Goal: Browse casually

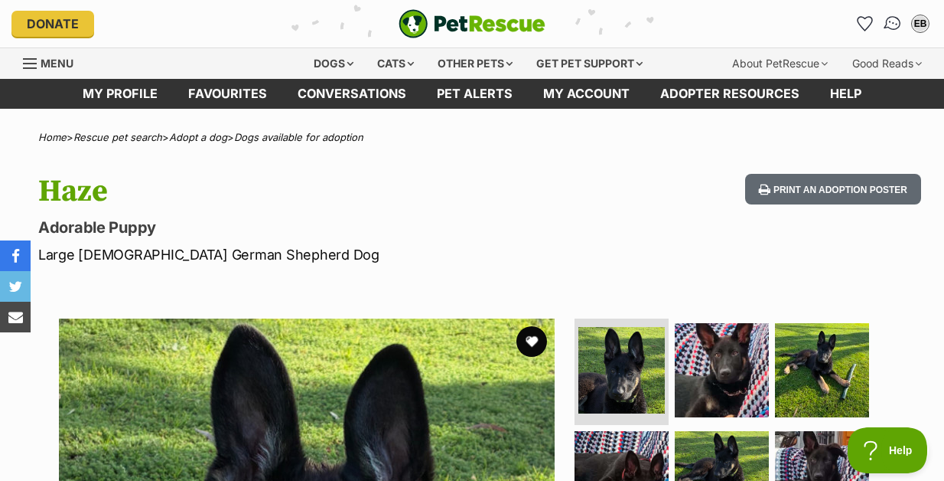
click at [895, 24] on img "Conversations" at bounding box center [893, 24] width 21 height 20
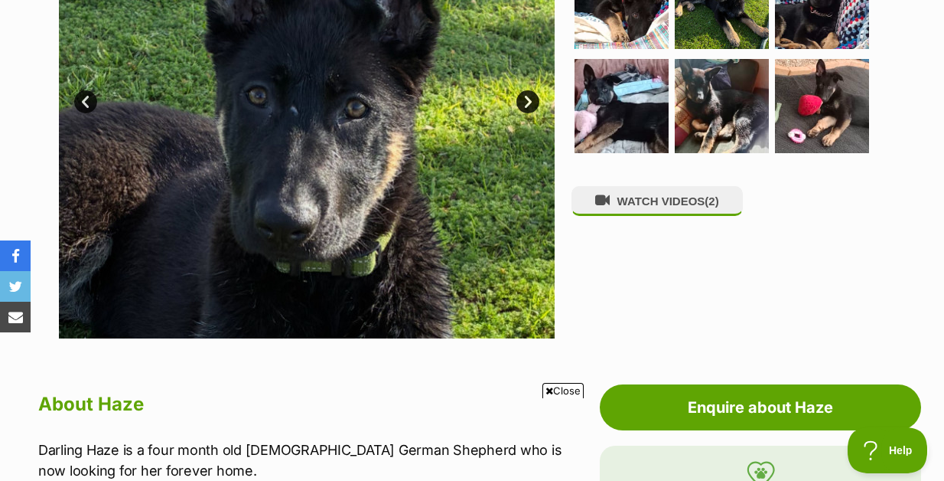
scroll to position [478, 0]
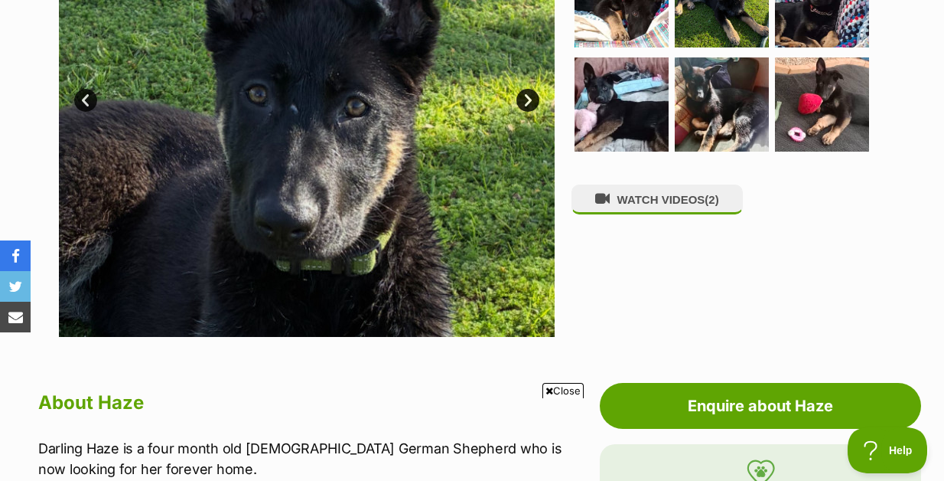
click at [555, 388] on span "Close" at bounding box center [563, 390] width 41 height 15
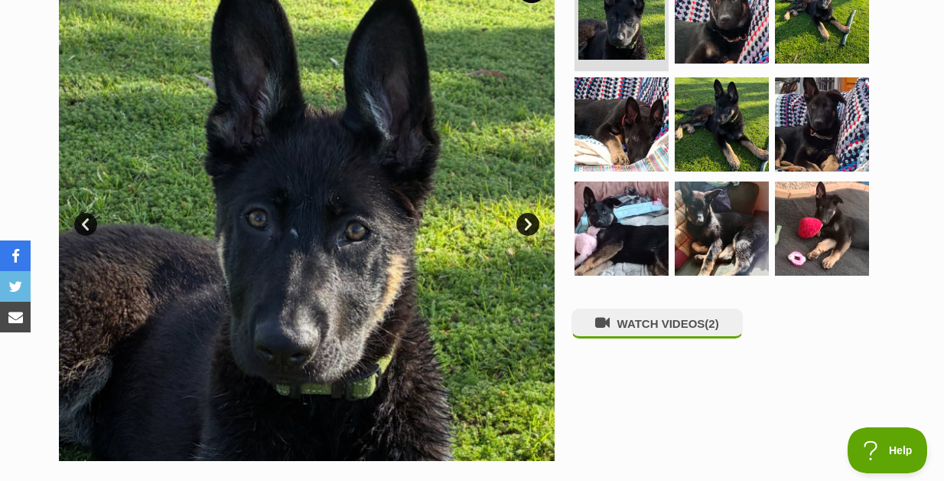
scroll to position [345, 0]
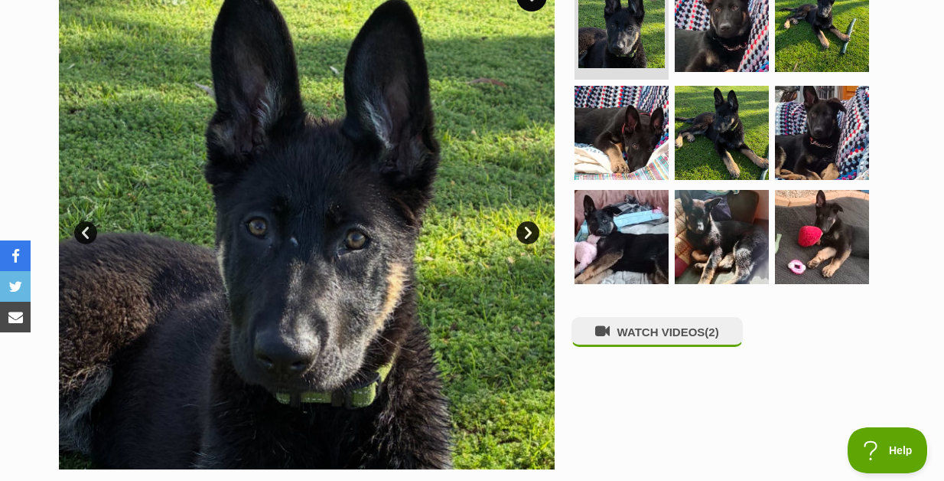
click at [324, 246] on img at bounding box center [307, 221] width 496 height 496
click at [530, 230] on link "Next" at bounding box center [528, 232] width 23 height 23
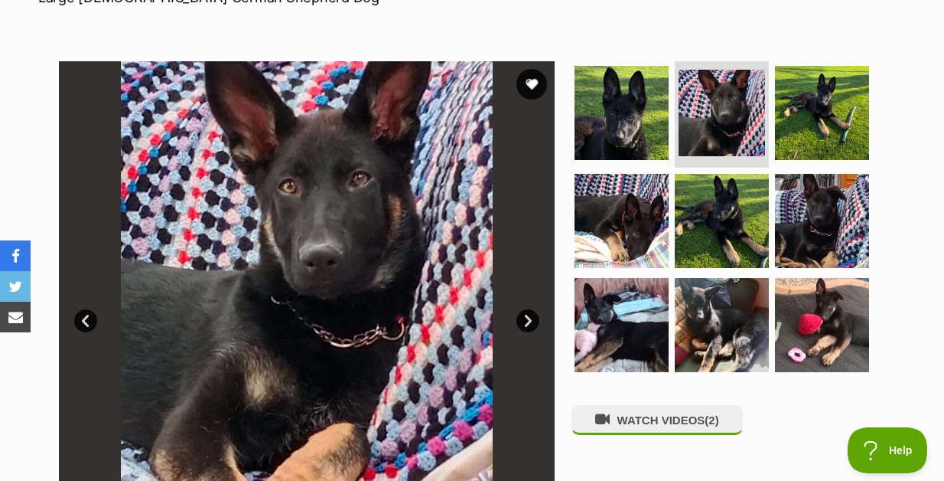
scroll to position [320, 0]
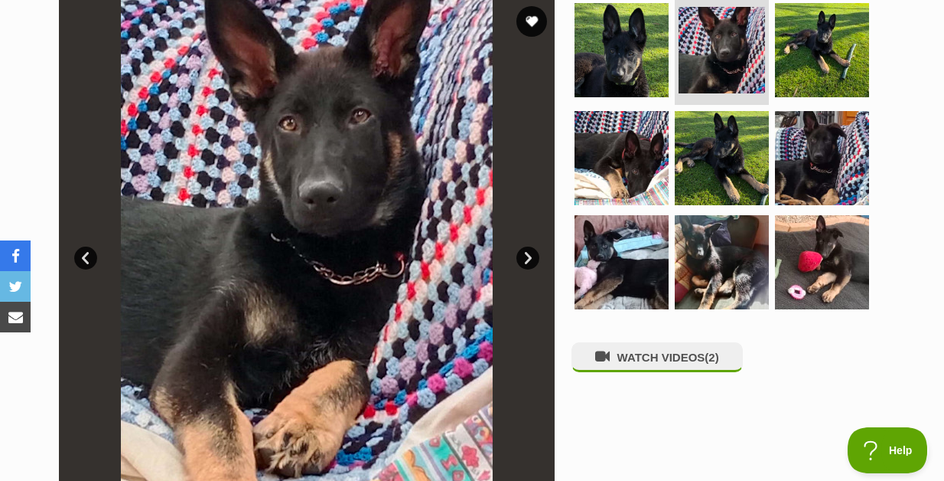
click at [531, 258] on link "Next" at bounding box center [528, 257] width 23 height 23
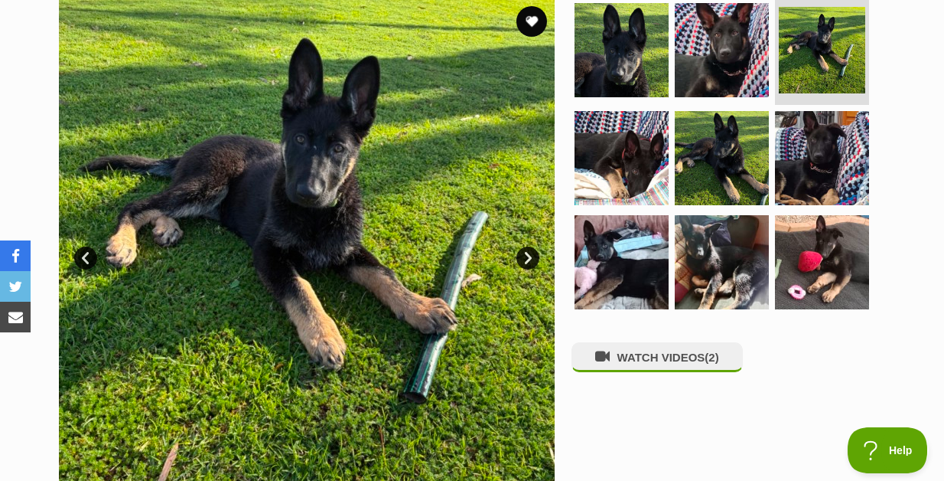
click at [531, 258] on link "Next" at bounding box center [528, 257] width 23 height 23
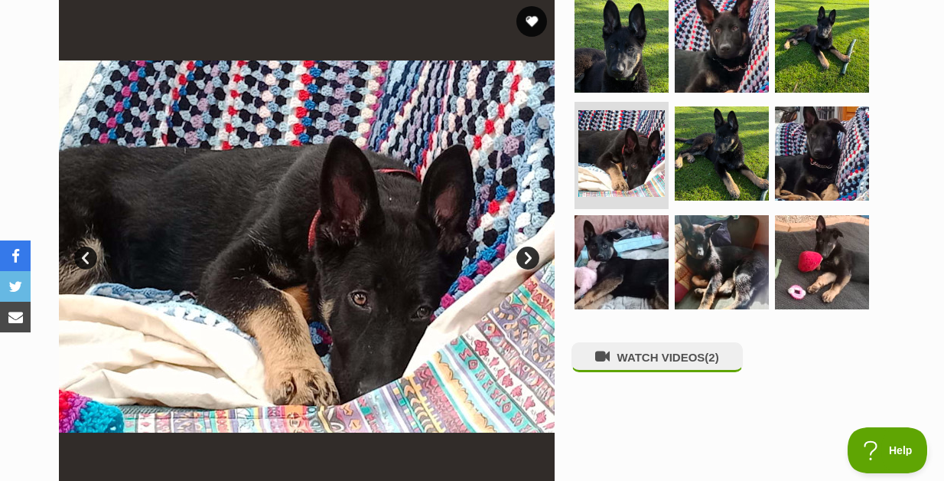
click at [531, 258] on link "Next" at bounding box center [528, 257] width 23 height 23
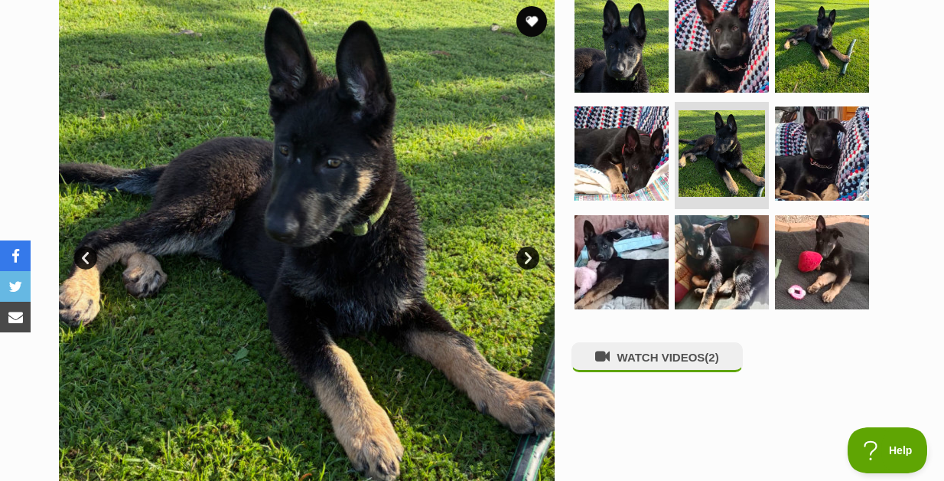
click at [531, 258] on link "Next" at bounding box center [528, 257] width 23 height 23
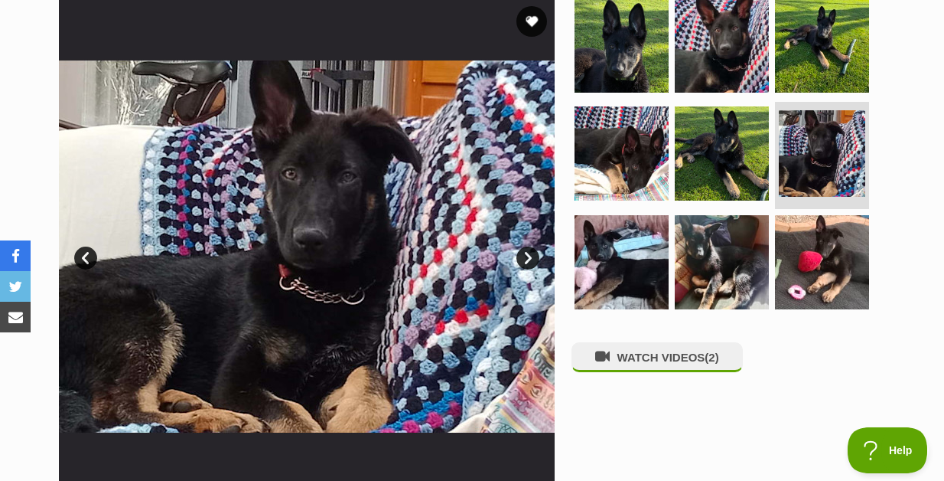
click at [530, 253] on link "Next" at bounding box center [528, 257] width 23 height 23
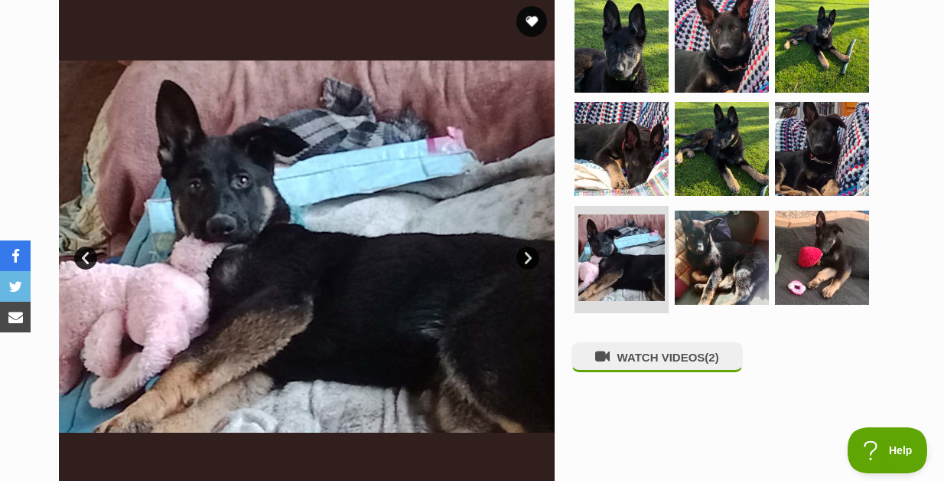
click at [530, 255] on link "Next" at bounding box center [528, 257] width 23 height 23
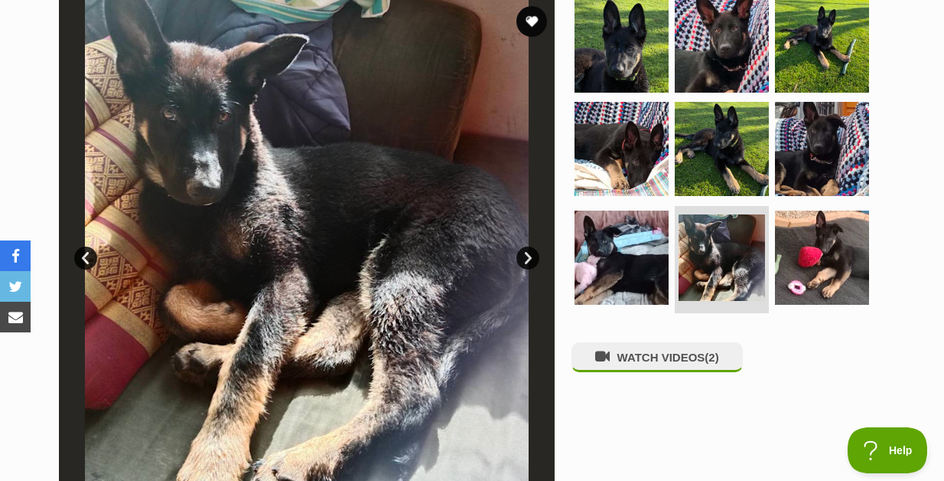
click at [530, 255] on link "Next" at bounding box center [528, 257] width 23 height 23
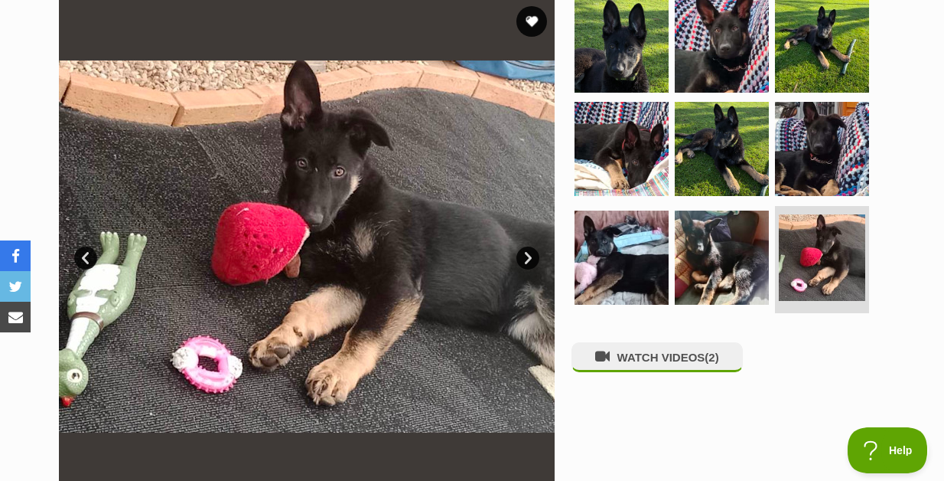
click at [530, 255] on link "Next" at bounding box center [528, 257] width 23 height 23
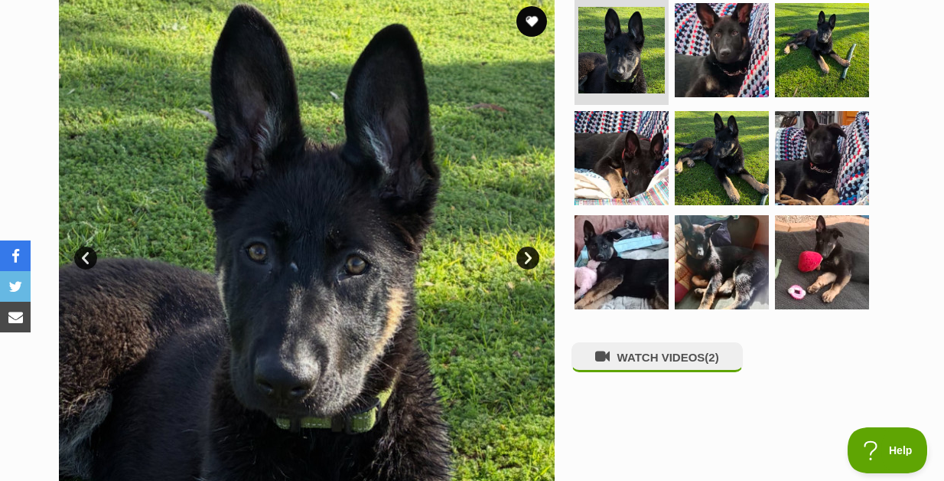
click at [530, 255] on link "Next" at bounding box center [528, 257] width 23 height 23
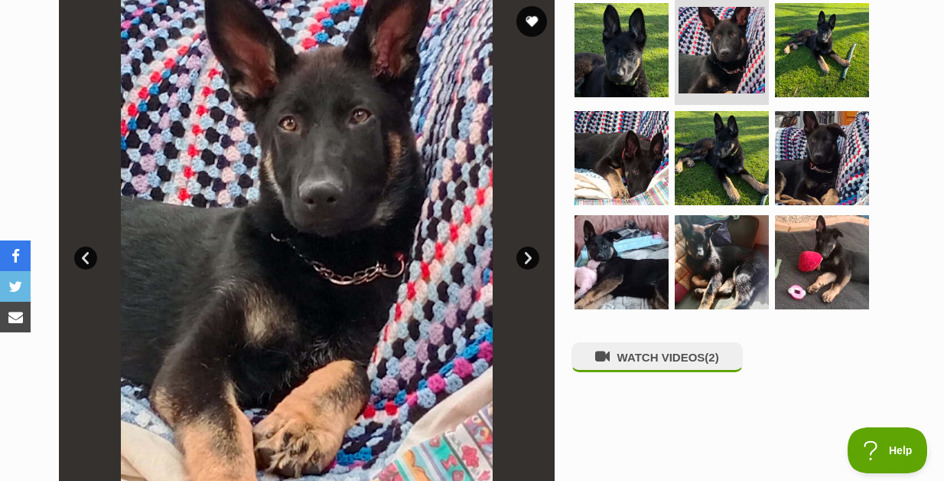
click at [530, 255] on link "Next" at bounding box center [528, 257] width 23 height 23
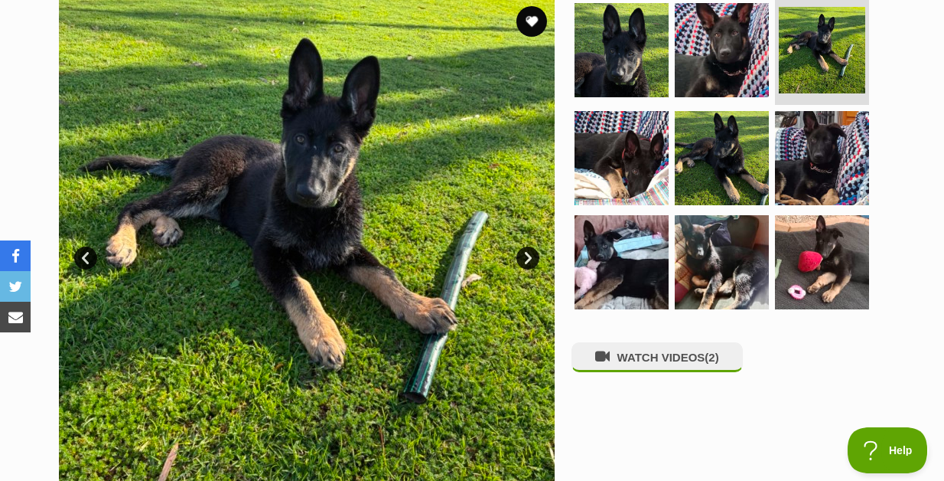
click at [530, 255] on link "Next" at bounding box center [528, 257] width 23 height 23
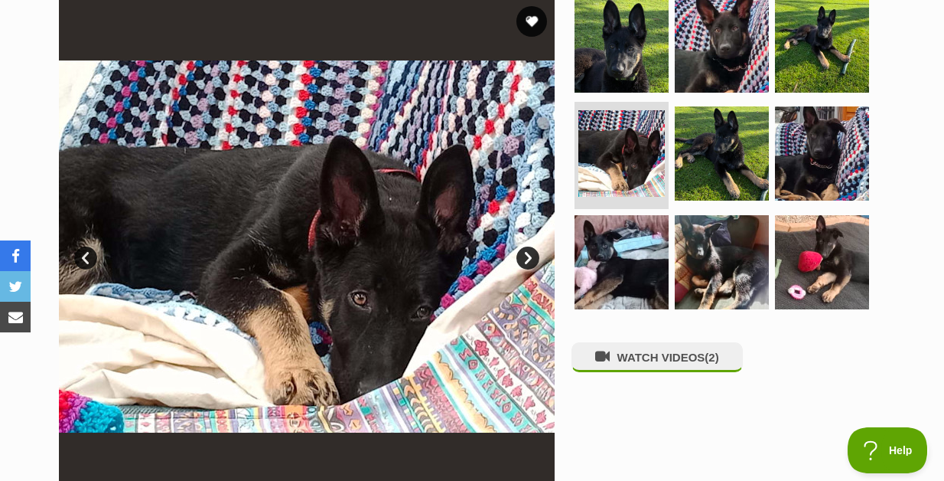
click at [530, 255] on link "Next" at bounding box center [528, 257] width 23 height 23
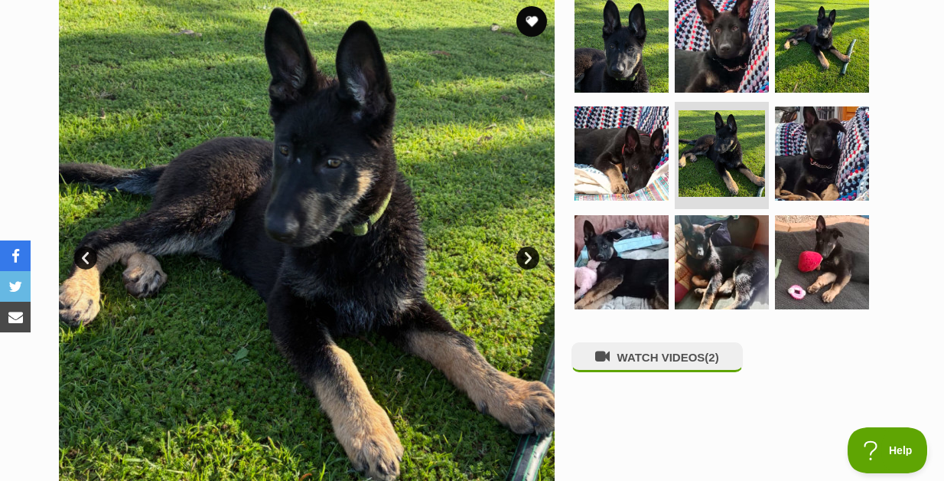
click at [530, 255] on link "Next" at bounding box center [528, 257] width 23 height 23
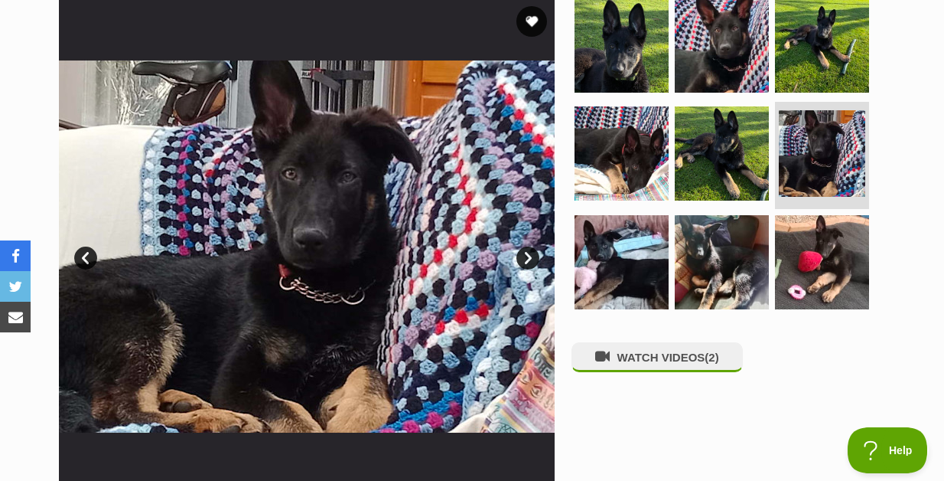
click at [530, 255] on link "Next" at bounding box center [528, 257] width 23 height 23
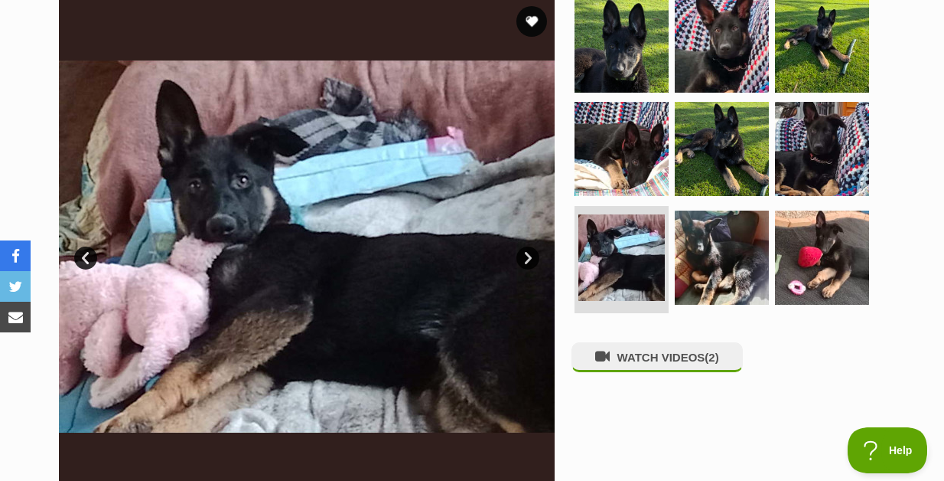
click at [529, 249] on link "Next" at bounding box center [528, 257] width 23 height 23
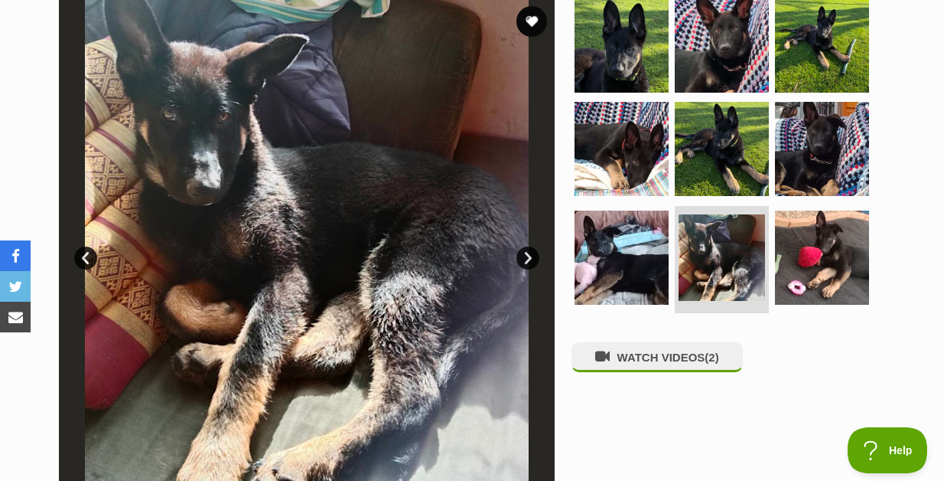
click at [529, 249] on link "Next" at bounding box center [528, 257] width 23 height 23
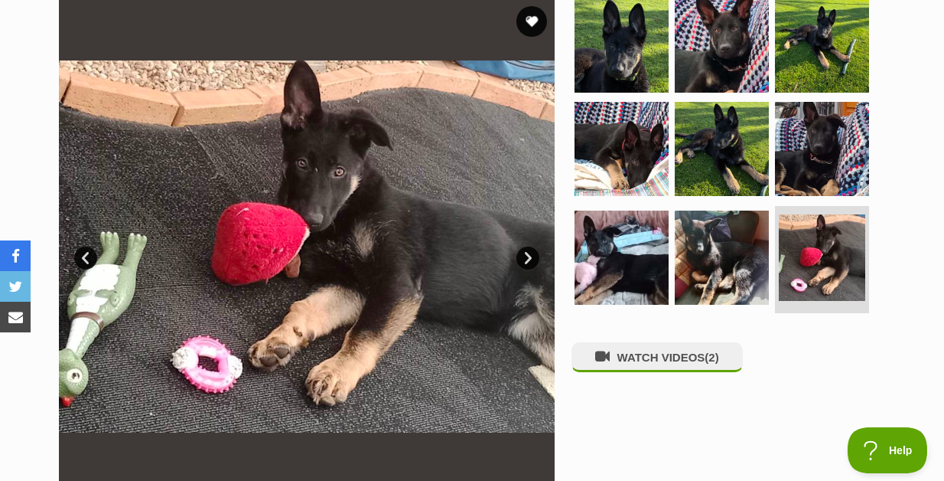
click at [529, 254] on link "Next" at bounding box center [528, 257] width 23 height 23
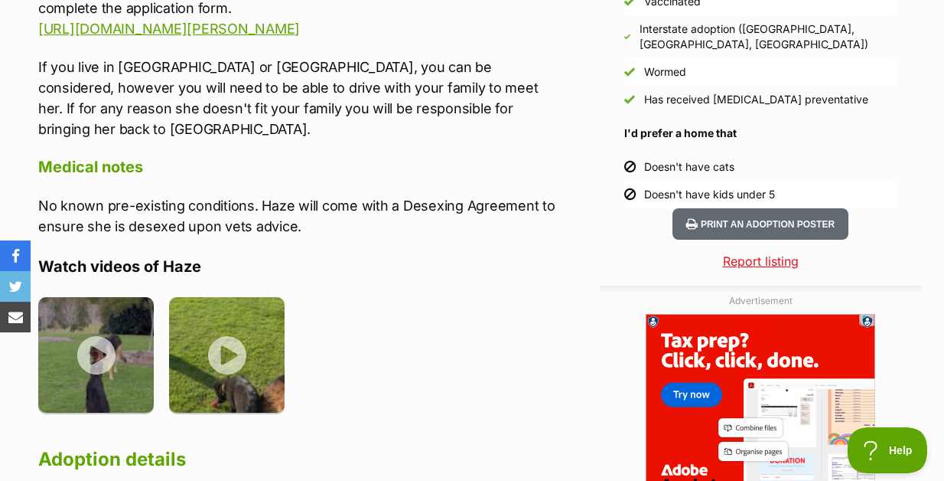
scroll to position [1591, 0]
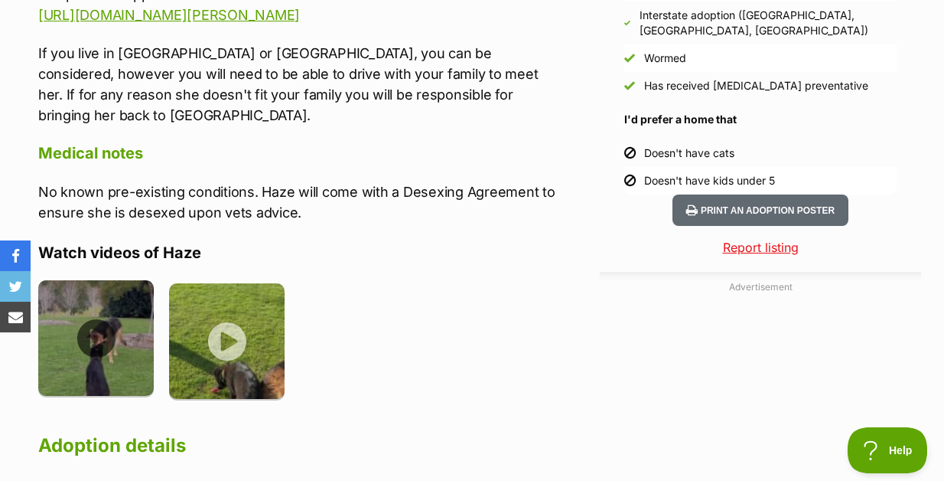
click at [96, 296] on img at bounding box center [96, 338] width 116 height 116
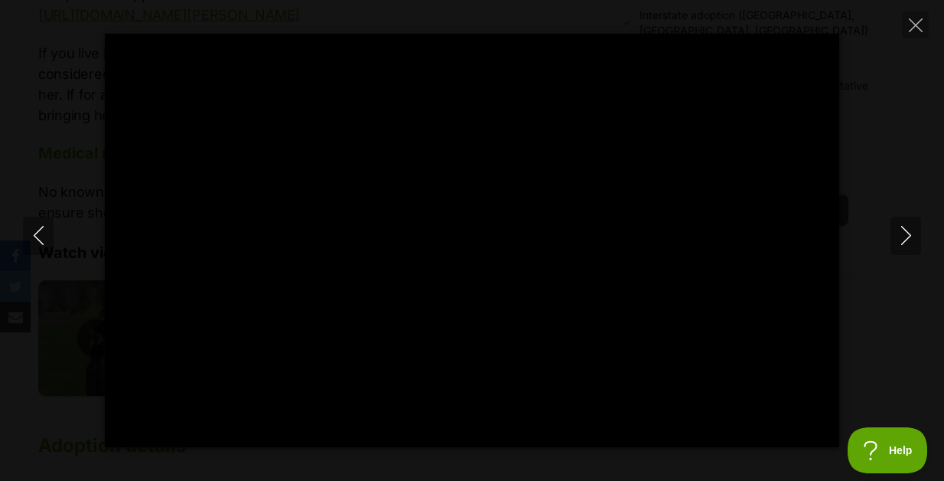
type input "100"
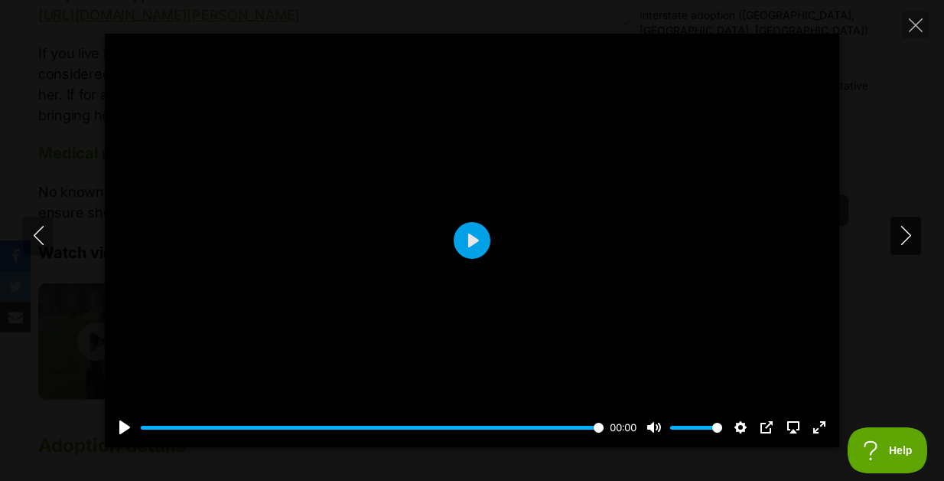
click at [907, 232] on icon "Next" at bounding box center [906, 235] width 19 height 19
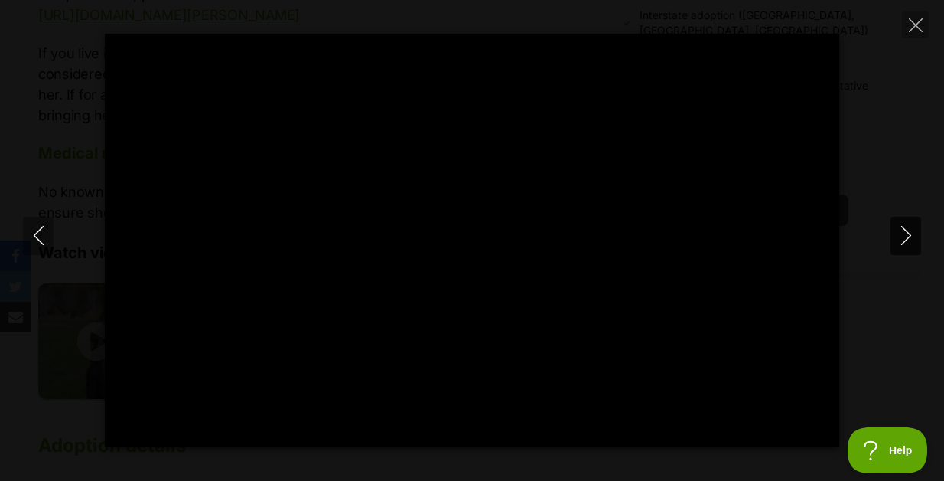
type input "100"
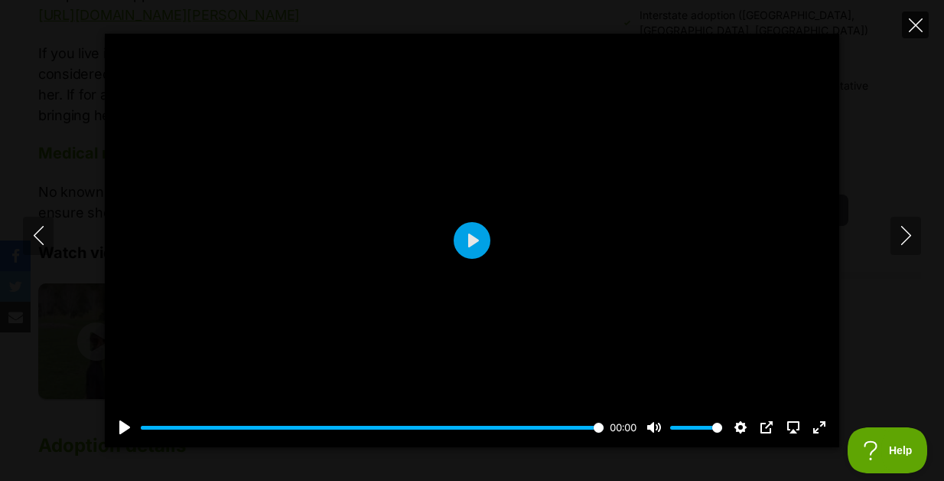
click at [919, 27] on icon "Close" at bounding box center [916, 25] width 14 height 14
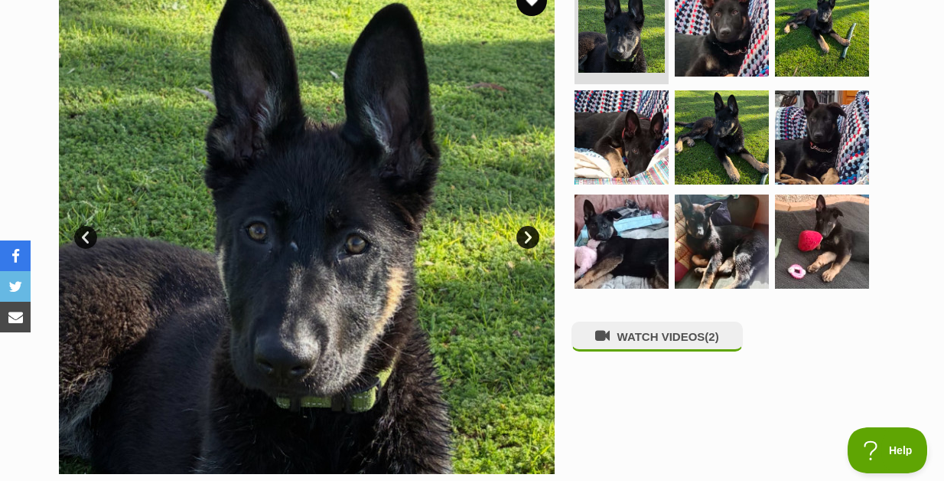
scroll to position [336, 0]
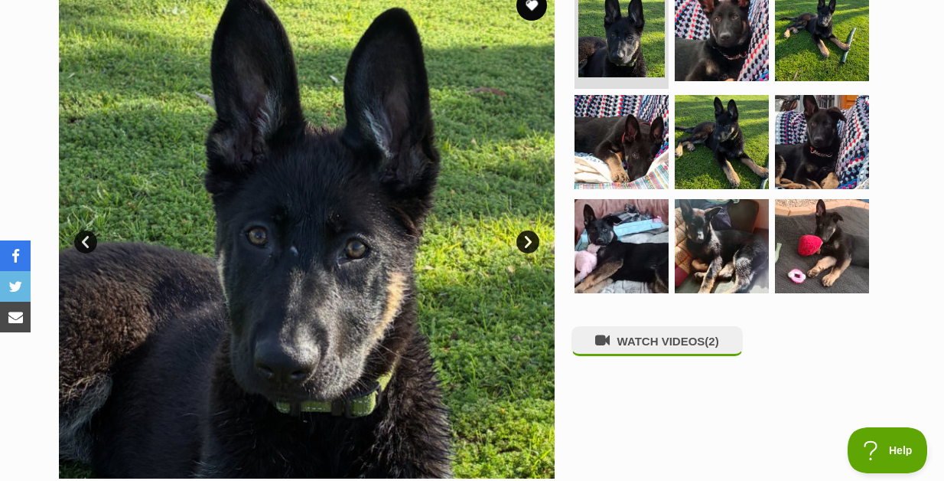
click at [527, 236] on link "Next" at bounding box center [528, 241] width 23 height 23
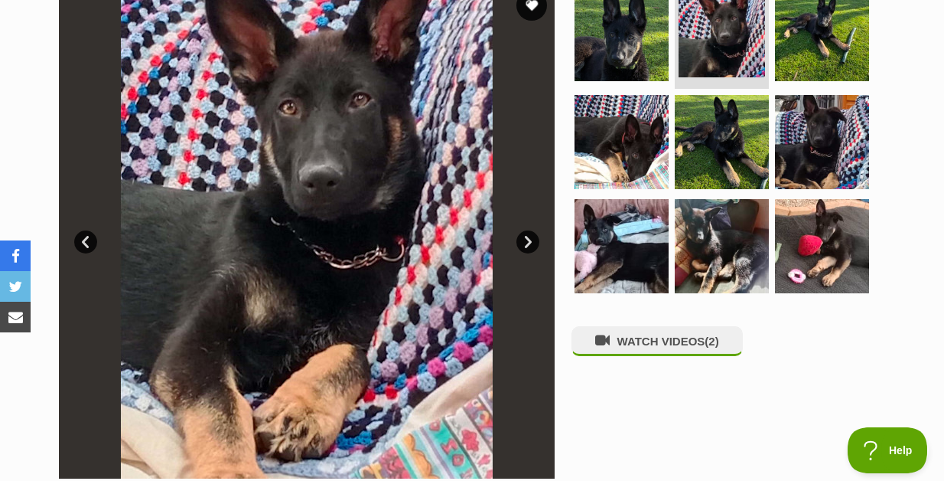
click at [527, 236] on link "Next" at bounding box center [528, 241] width 23 height 23
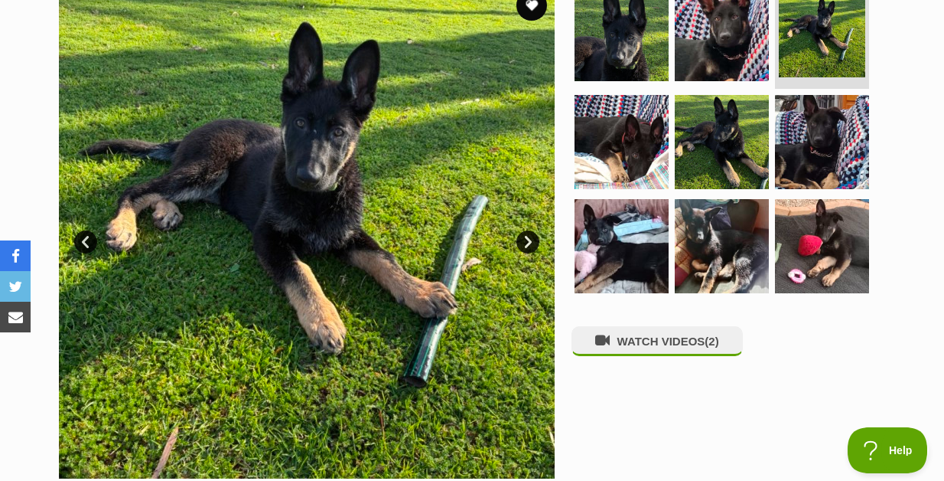
scroll to position [0, 0]
click at [527, 236] on link "Next" at bounding box center [528, 241] width 23 height 23
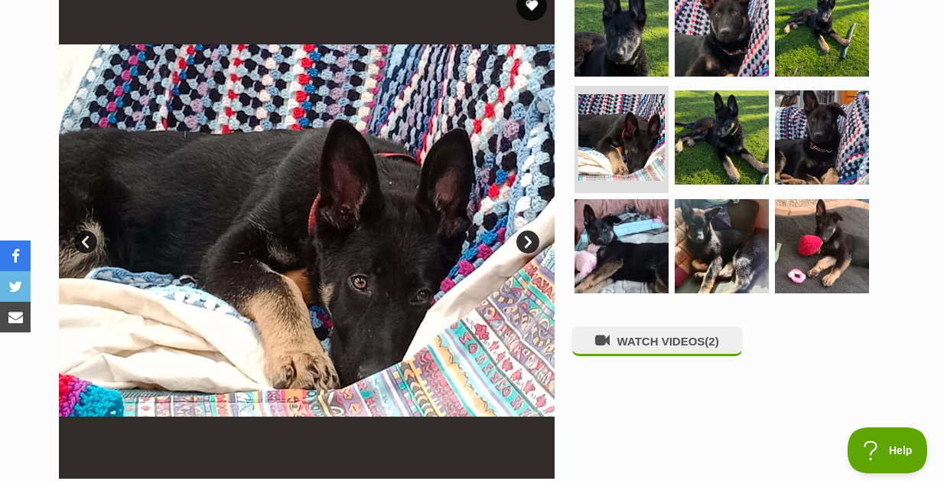
click at [527, 236] on link "Next" at bounding box center [528, 241] width 23 height 23
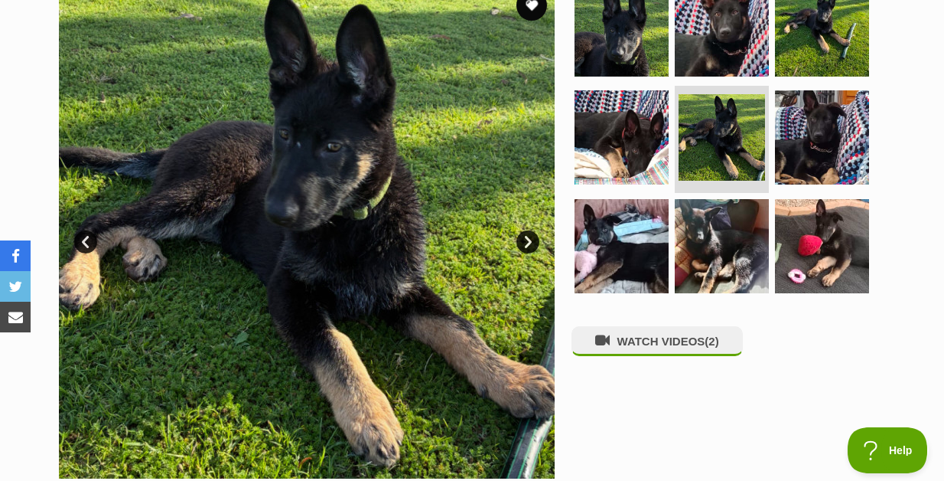
click at [527, 236] on link "Next" at bounding box center [528, 241] width 23 height 23
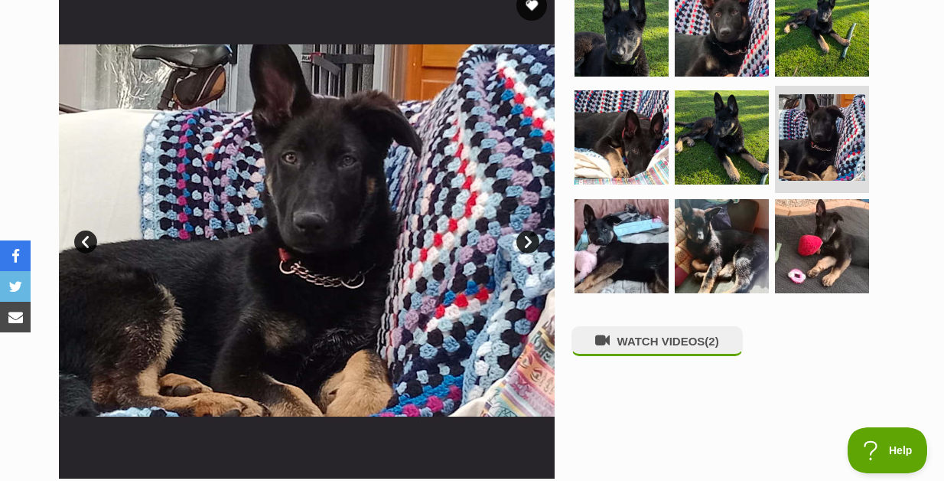
click at [527, 236] on link "Next" at bounding box center [528, 241] width 23 height 23
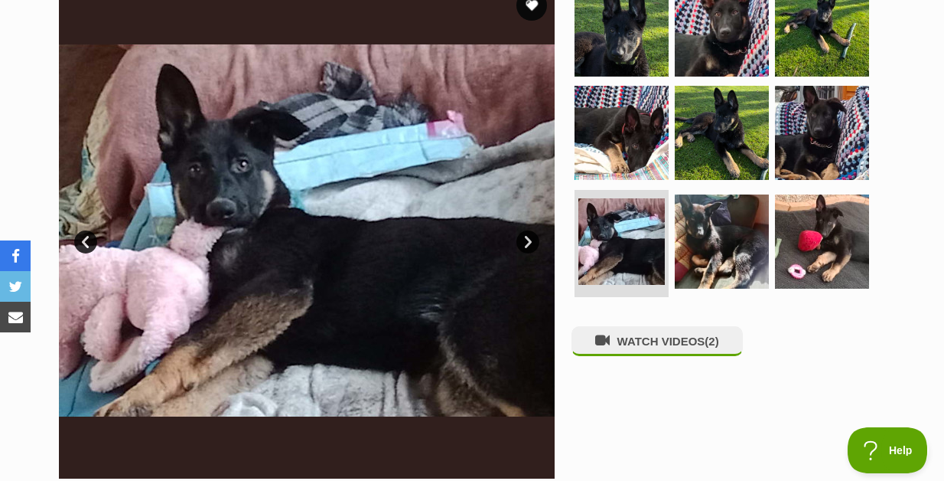
click at [85, 240] on link "Prev" at bounding box center [85, 241] width 23 height 23
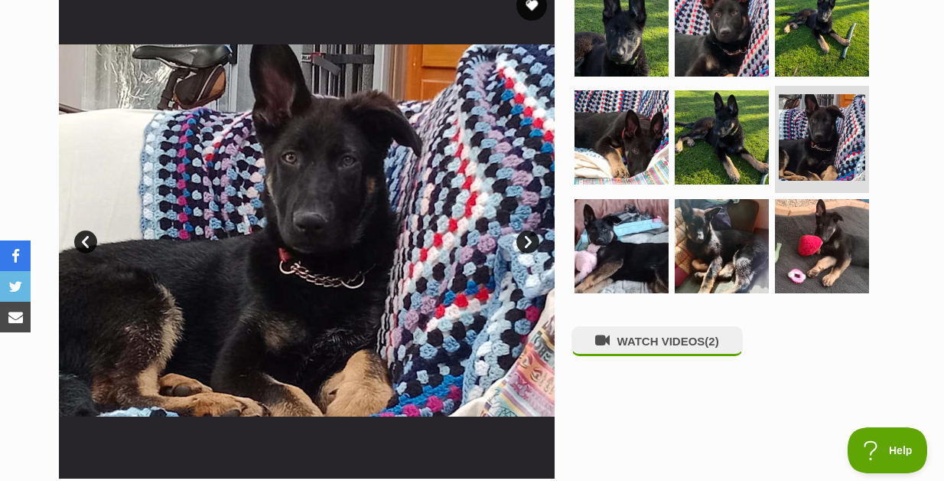
click at [531, 233] on link "Next" at bounding box center [528, 241] width 23 height 23
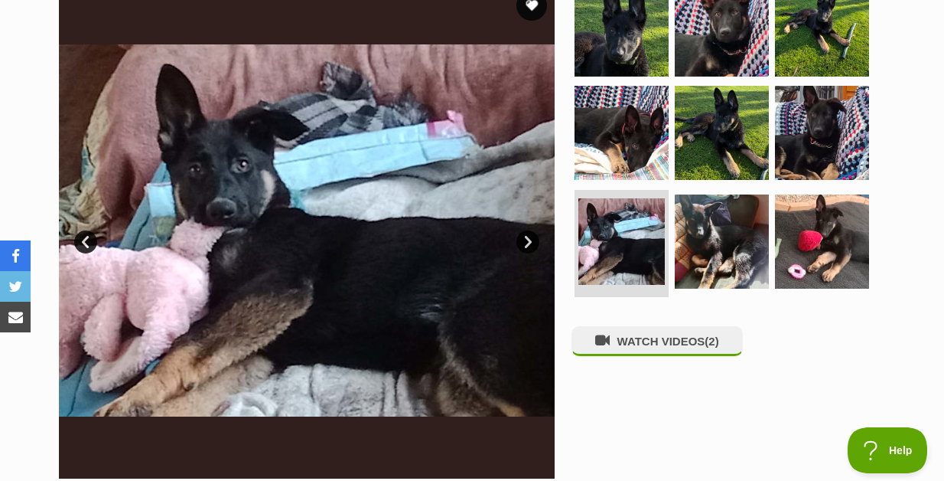
click at [531, 233] on link "Next" at bounding box center [528, 241] width 23 height 23
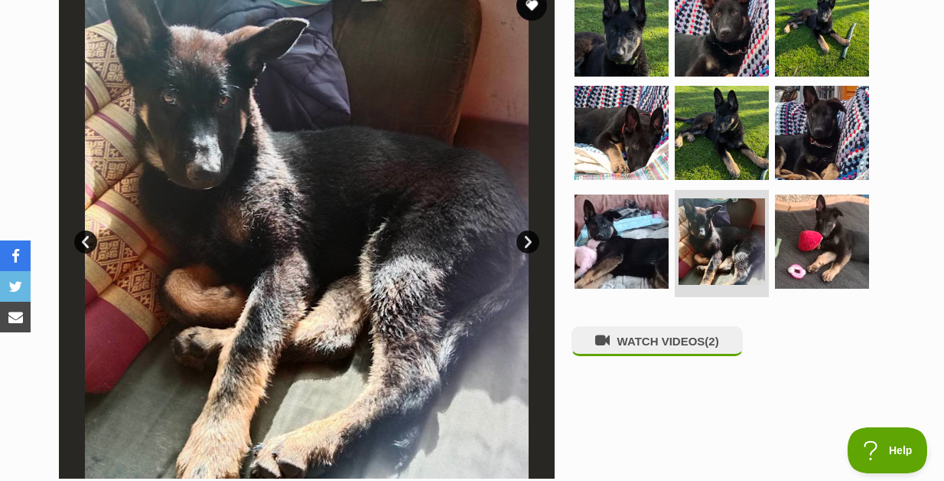
click at [527, 237] on link "Next" at bounding box center [528, 241] width 23 height 23
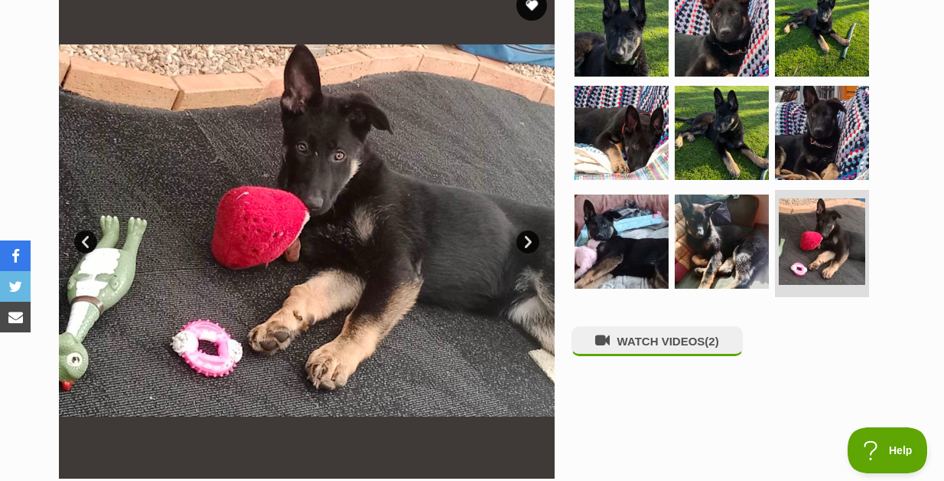
click at [525, 243] on link "Next" at bounding box center [528, 241] width 23 height 23
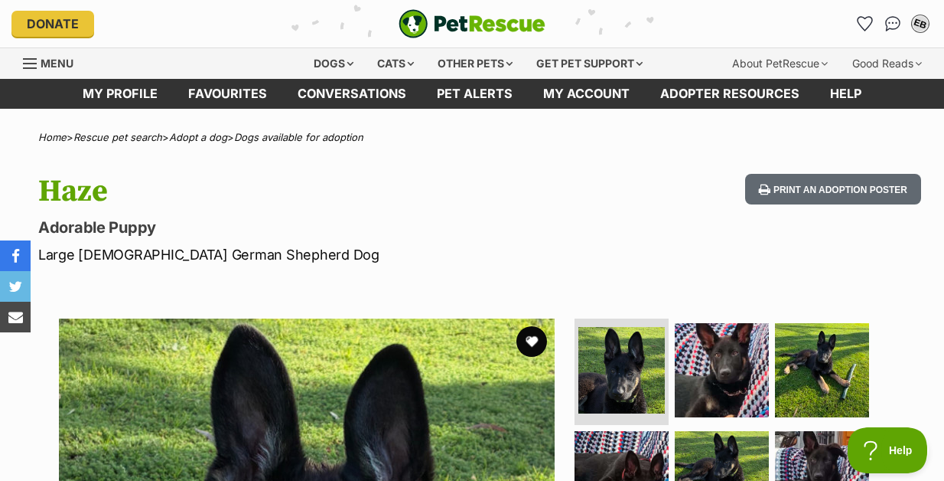
click at [924, 21] on div "EB" at bounding box center [921, 24] width 20 height 20
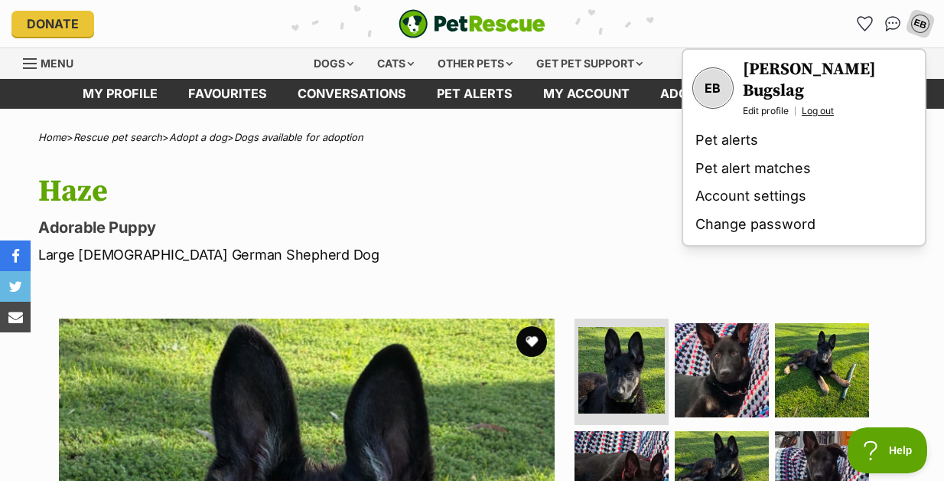
click at [820, 105] on link "Log out" at bounding box center [818, 111] width 32 height 12
